Goal: Transaction & Acquisition: Purchase product/service

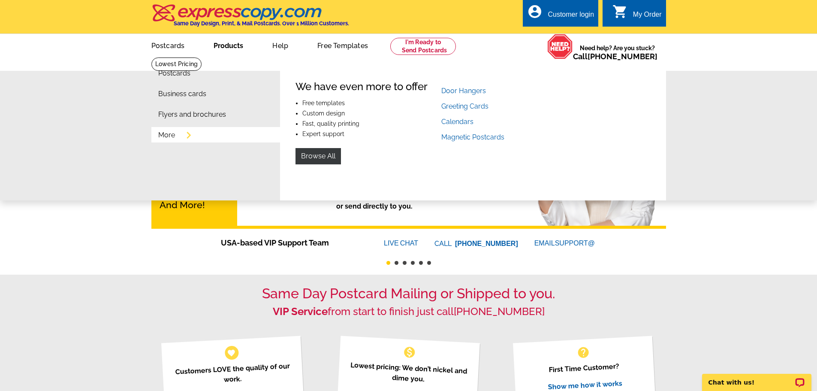
click at [165, 137] on link "More" at bounding box center [166, 135] width 17 height 7
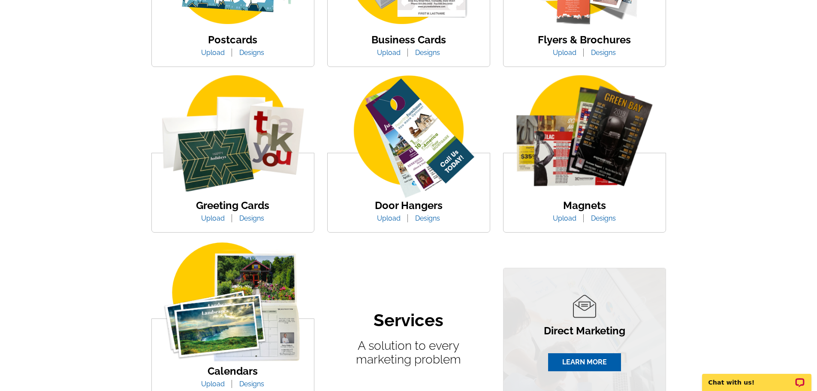
scroll to position [257, 0]
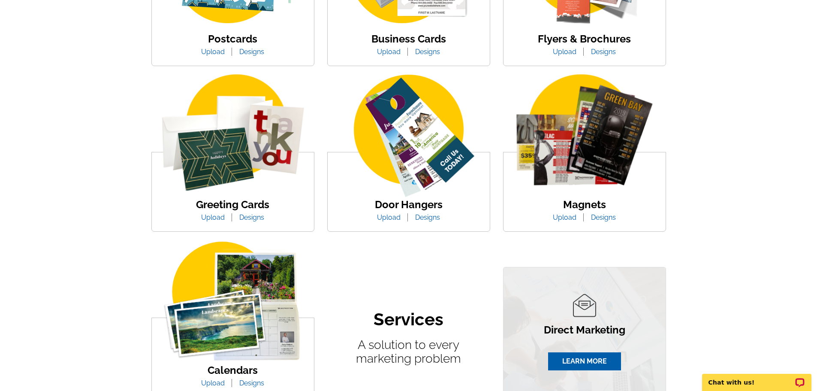
click at [262, 171] on img at bounding box center [233, 136] width 162 height 125
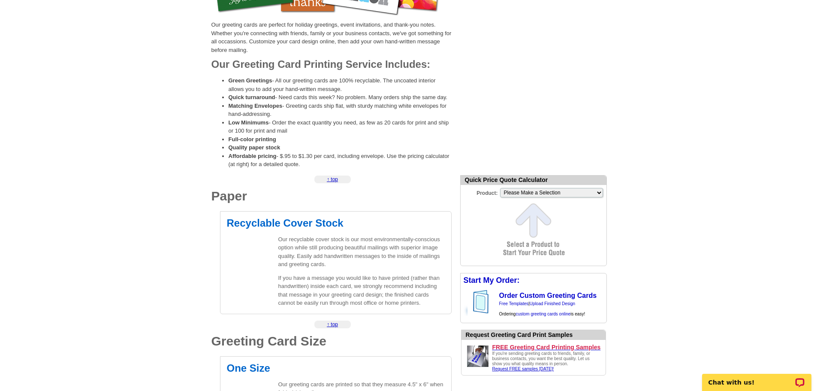
scroll to position [215, 0]
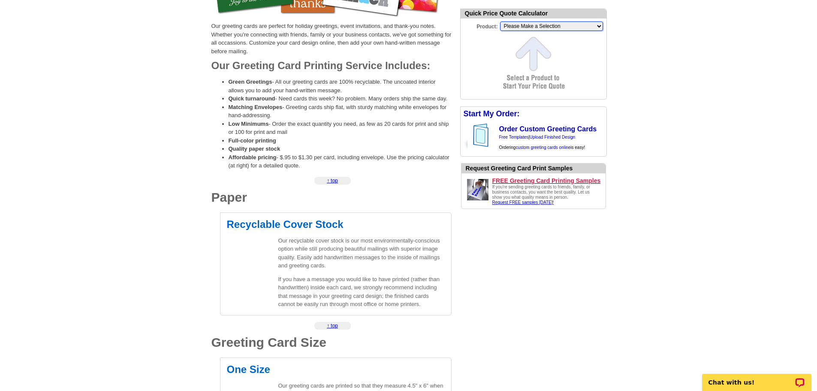
click at [573, 27] on select "Please Make a Selection Jumbo Postcard (5.5" x 8.5") Regular Postcard (4.25" x …" at bounding box center [551, 25] width 103 height 9
click at [500, 22] on select "Please Make a Selection Jumbo Postcard (5.5" x 8.5") Regular Postcard (4.25" x …" at bounding box center [551, 25] width 103 height 9
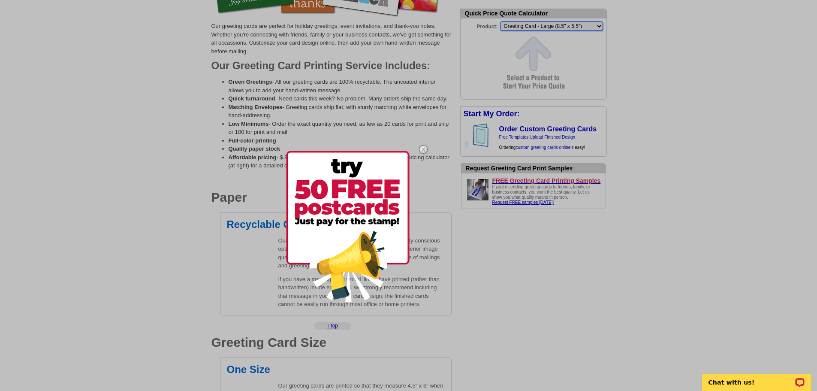
scroll to position [0, 0]
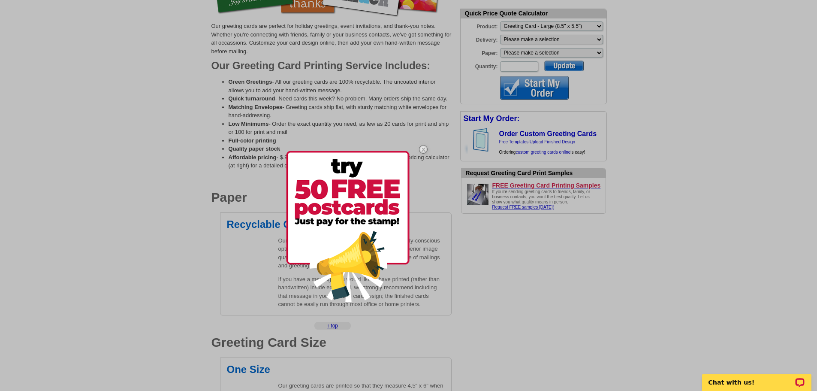
click at [554, 25] on div at bounding box center [408, 195] width 817 height 391
click at [559, 24] on div at bounding box center [408, 195] width 817 height 391
click at [597, 23] on div at bounding box center [408, 195] width 817 height 391
click at [421, 149] on img at bounding box center [423, 149] width 25 height 25
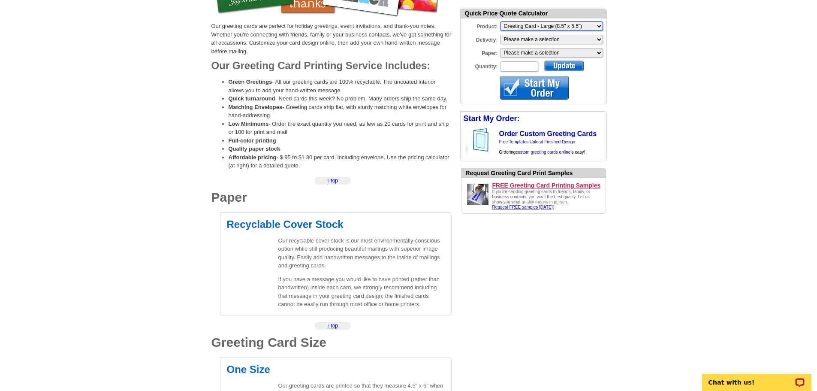
click at [525, 26] on select "Please Make a Selection Jumbo Postcard (5.5" x 8.5") Regular Postcard (4.25" x …" at bounding box center [551, 25] width 103 height 9
select select "11"
click at [500, 22] on select "Please Make a Selection Jumbo Postcard (5.5" x 8.5") Regular Postcard (4.25" x …" at bounding box center [551, 25] width 103 height 9
click at [551, 40] on select "Please make a selection Print + Address+USPS First Class Print-Only+Shipped To …" at bounding box center [551, 39] width 103 height 9
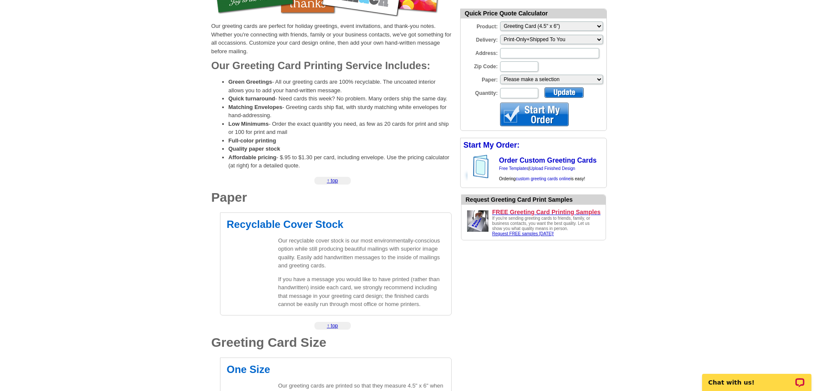
click at [572, 62] on div "Zip Code:" at bounding box center [534, 67] width 146 height 12
click at [540, 114] on div at bounding box center [534, 115] width 69 height 24
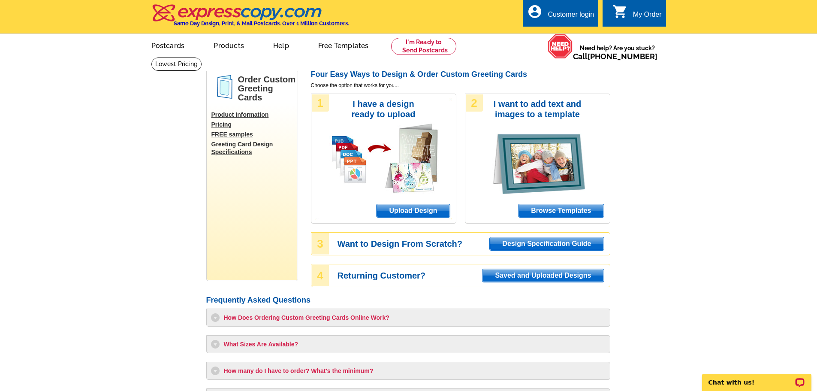
click at [568, 213] on span "Browse Templates" at bounding box center [561, 210] width 85 height 13
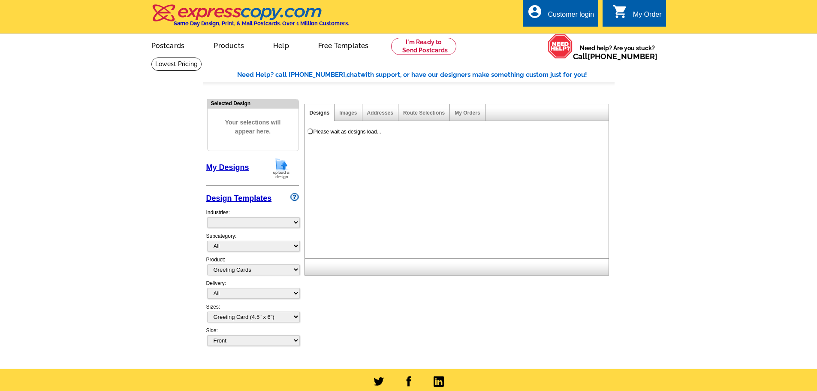
select select "5"
select select "11"
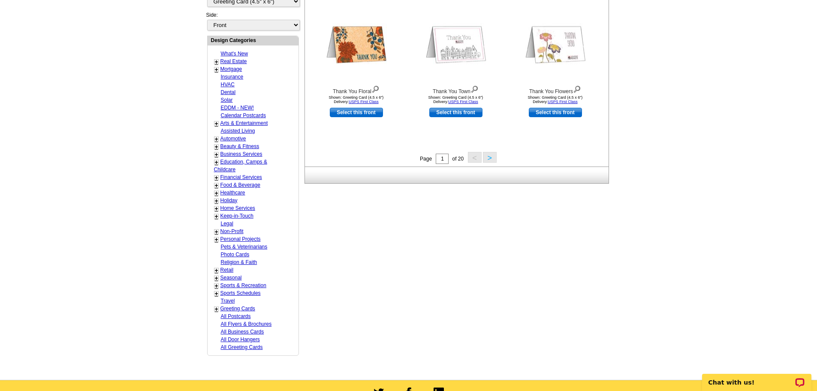
scroll to position [343, 0]
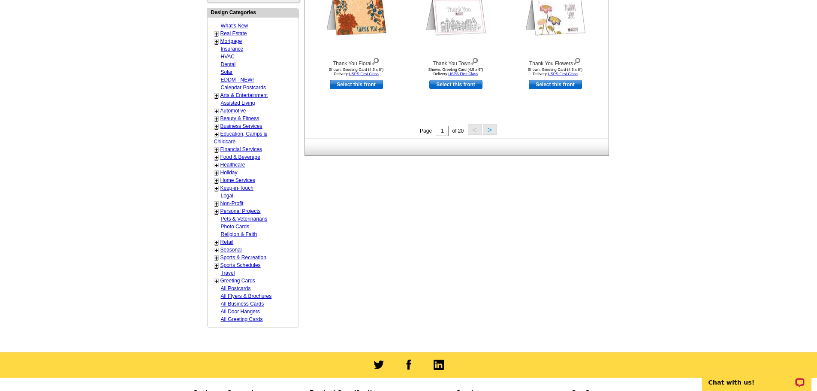
click at [215, 174] on link "+" at bounding box center [216, 173] width 3 height 7
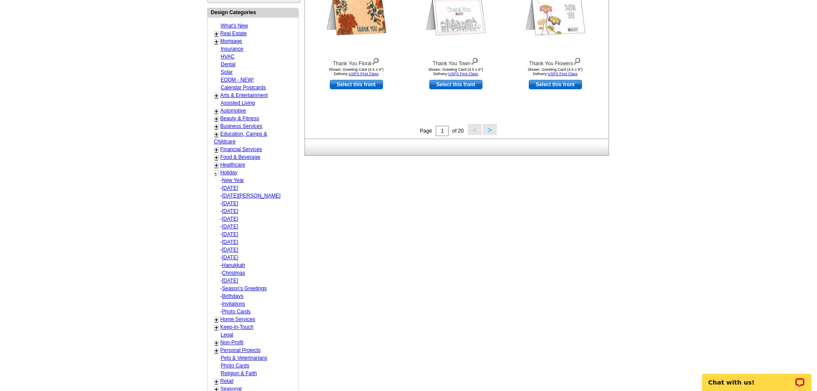
click at [238, 272] on link "Christmas" at bounding box center [233, 273] width 23 height 6
select select "744"
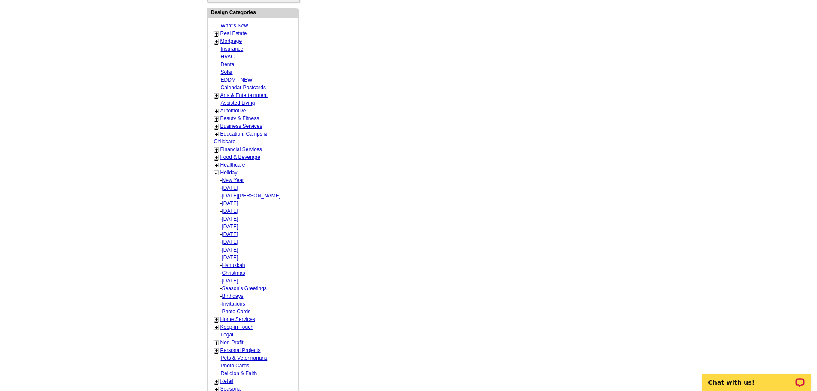
select select "756"
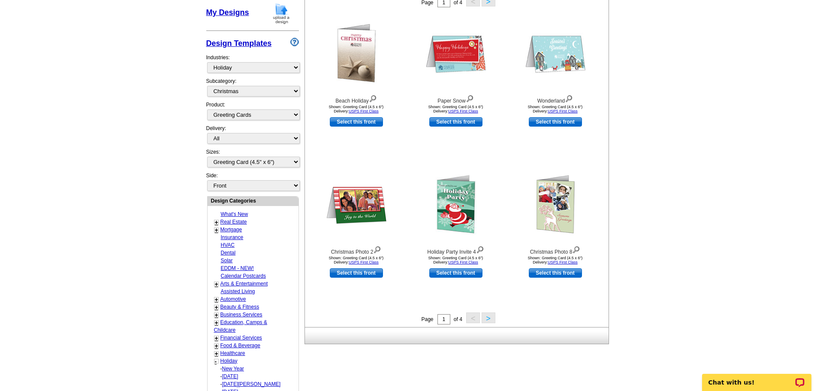
scroll to position [170, 0]
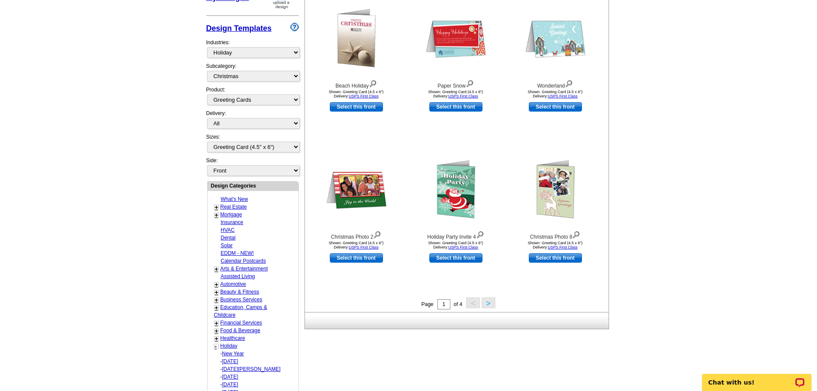
click at [487, 303] on button ">" at bounding box center [489, 302] width 14 height 11
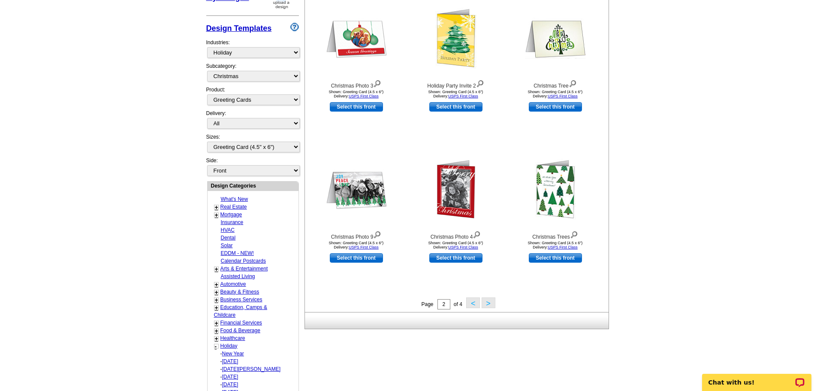
click at [485, 303] on button ">" at bounding box center [489, 302] width 14 height 11
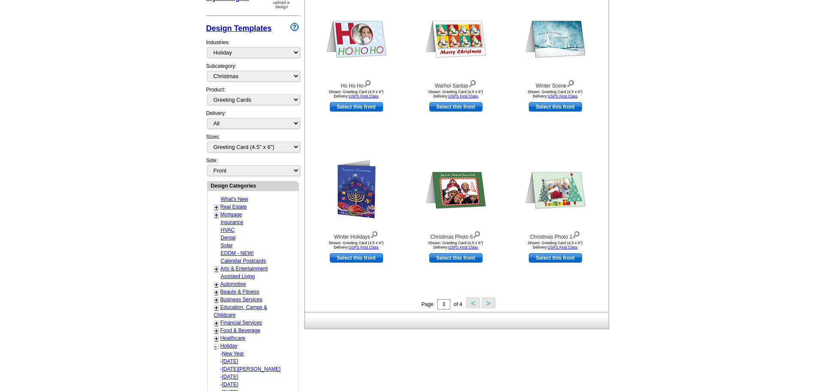
click at [486, 306] on button ">" at bounding box center [489, 302] width 14 height 11
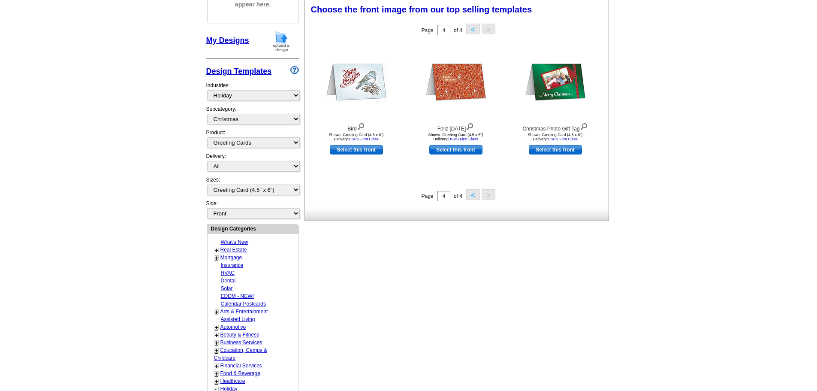
scroll to position [84, 0]
